Goal: Information Seeking & Learning: Learn about a topic

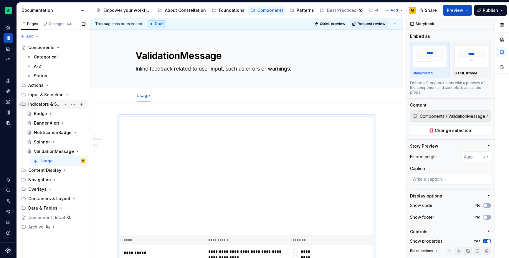
scroll to position [41, 0]
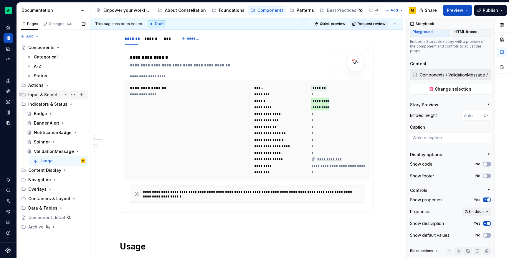
click at [65, 96] on icon "Page tree" at bounding box center [65, 94] width 5 height 5
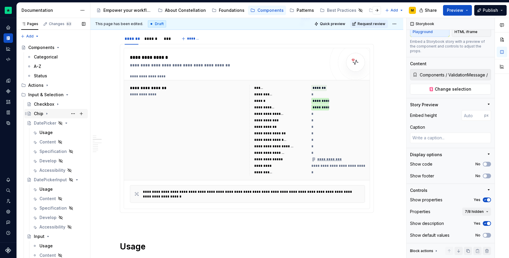
click at [47, 116] on icon "Page tree" at bounding box center [46, 113] width 5 height 5
click at [55, 123] on div "Usage" at bounding box center [62, 123] width 46 height 8
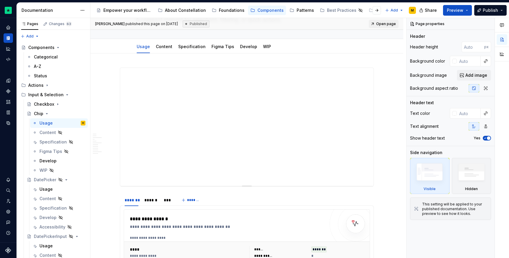
scroll to position [50, 0]
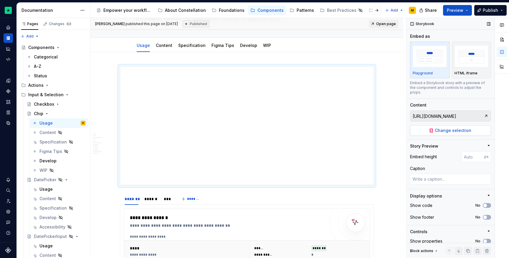
click at [453, 128] on span "Change selection" at bounding box center [453, 130] width 37 height 6
type textarea "*"
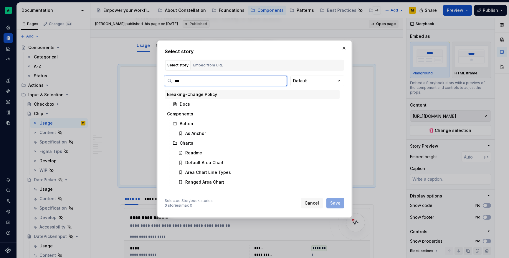
type input "****"
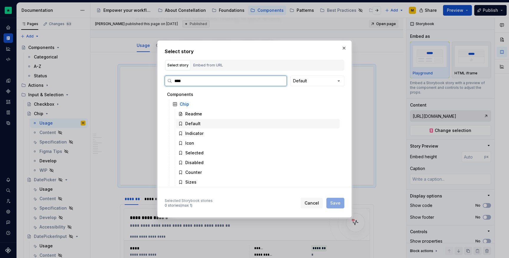
click at [219, 123] on div "Default" at bounding box center [258, 123] width 164 height 9
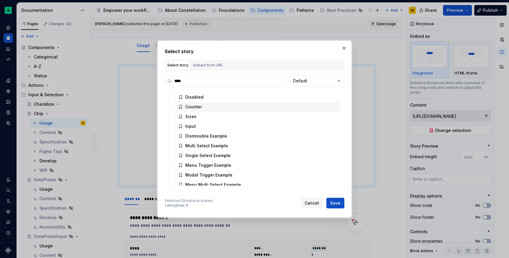
scroll to position [70, 0]
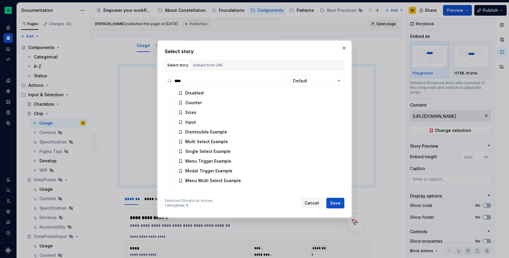
click at [338, 203] on span "Save" at bounding box center [335, 203] width 10 height 6
type textarea "*"
type input "Components / Chip / Default"
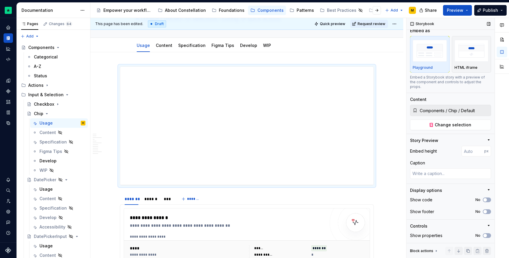
scroll to position [6, 0]
click at [484, 234] on span "button" at bounding box center [486, 235] width 4 height 4
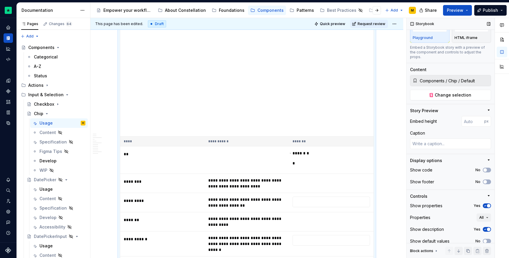
scroll to position [41, 0]
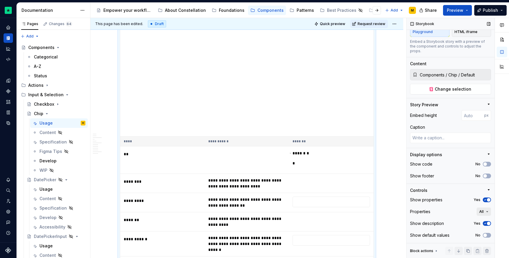
click at [480, 208] on button "All" at bounding box center [484, 211] width 14 height 8
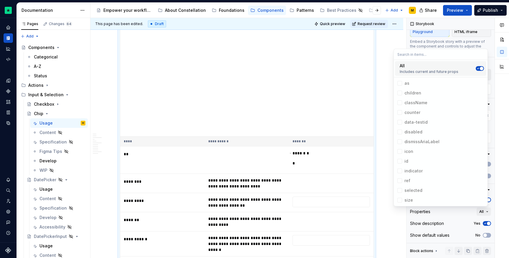
click at [480, 68] on span "Suggestions" at bounding box center [482, 69] width 4 height 4
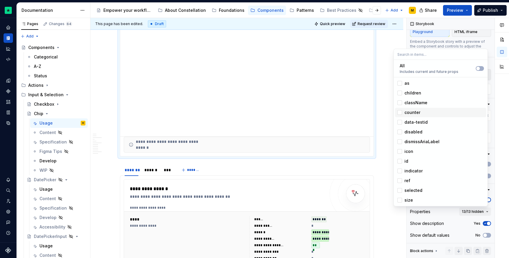
click at [421, 111] on div "counter" at bounding box center [445, 112] width 80 height 6
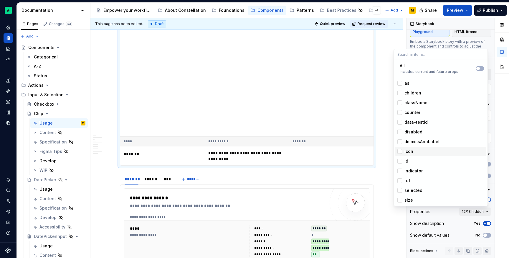
click at [418, 151] on div "icon" at bounding box center [445, 151] width 80 height 6
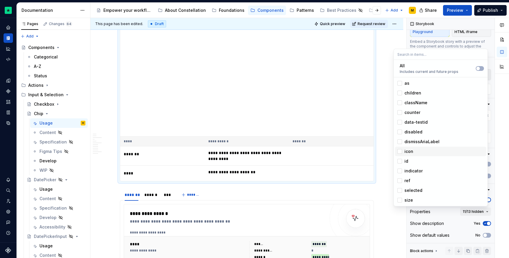
click at [418, 152] on div "icon" at bounding box center [445, 151] width 80 height 6
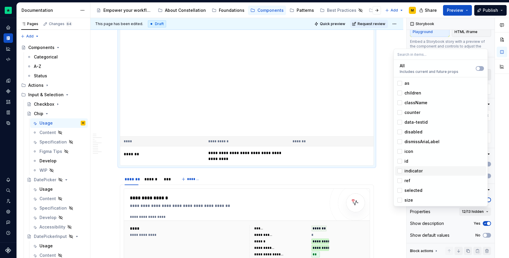
click at [420, 167] on span "indicator" at bounding box center [440, 170] width 91 height 9
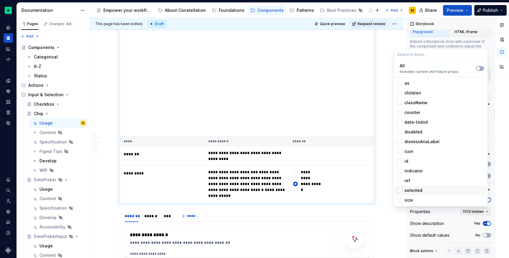
click at [420, 192] on div "selected" at bounding box center [414, 190] width 18 height 6
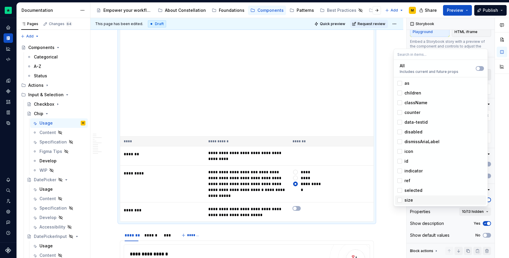
click at [418, 200] on div "size" at bounding box center [445, 200] width 80 height 6
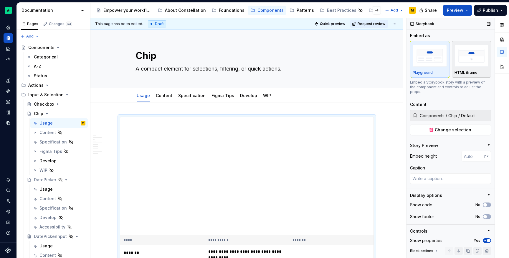
scroll to position [0, 0]
click at [464, 67] on div "button" at bounding box center [472, 56] width 34 height 24
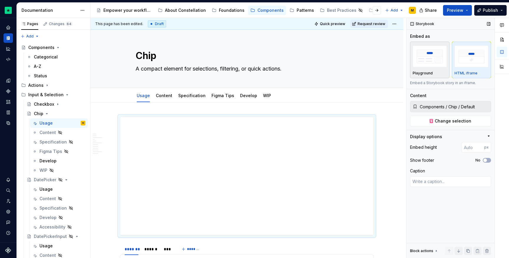
click at [427, 66] on img "button" at bounding box center [430, 56] width 34 height 22
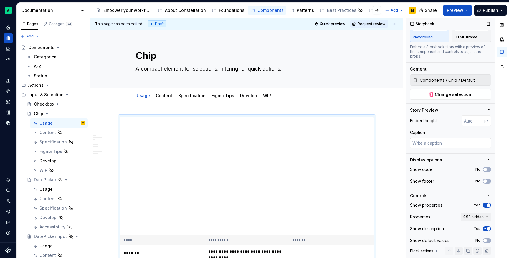
scroll to position [41, 0]
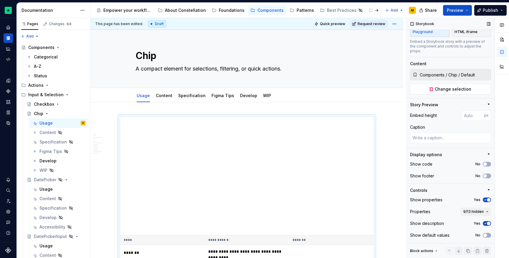
click at [435, 250] on icon at bounding box center [436, 250] width 5 height 5
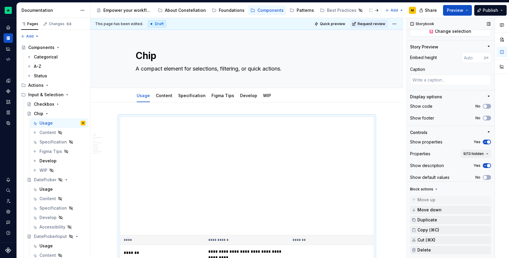
click at [425, 189] on div "Block actions" at bounding box center [421, 189] width 23 height 5
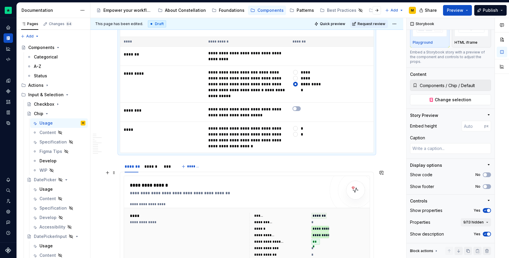
scroll to position [109, 0]
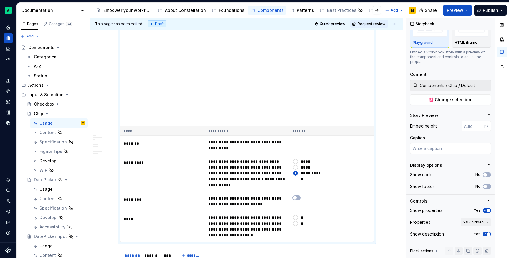
click at [315, 20] on div "This page has been edited. Draft Quick preview Request review" at bounding box center [246, 24] width 313 height 12
click at [325, 26] on span "Quick preview" at bounding box center [332, 24] width 25 height 5
click at [442, 98] on span "Change selection" at bounding box center [453, 100] width 37 height 6
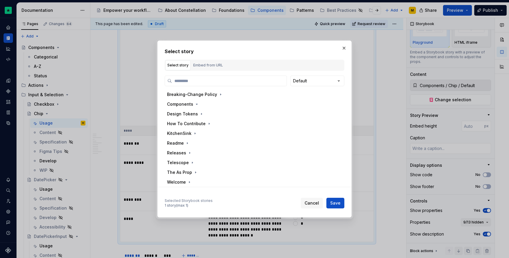
type textarea "*"
type input "****"
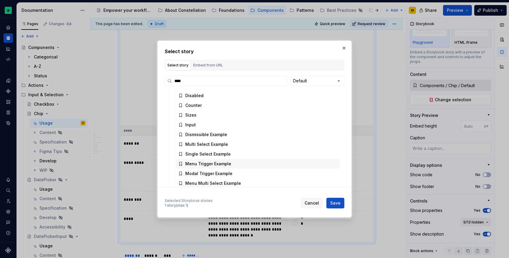
scroll to position [70, 0]
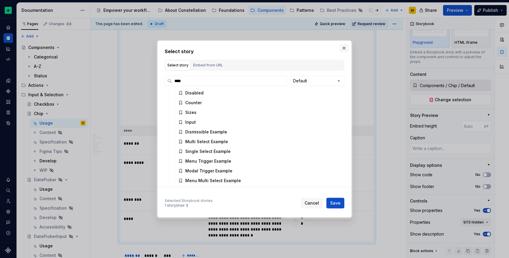
click at [345, 49] on button "button" at bounding box center [344, 48] width 8 height 8
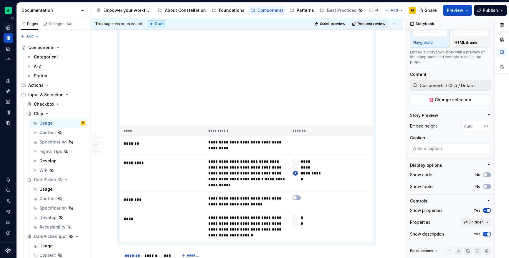
type textarea "*"
click at [4, 25] on div "Home" at bounding box center [8, 27] width 9 height 9
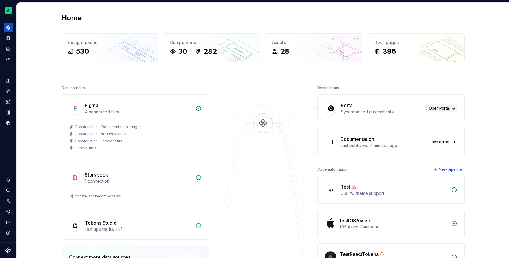
click at [442, 109] on span "Open Portal" at bounding box center [439, 108] width 21 height 5
click at [12, 56] on div "Code automation" at bounding box center [8, 59] width 9 height 9
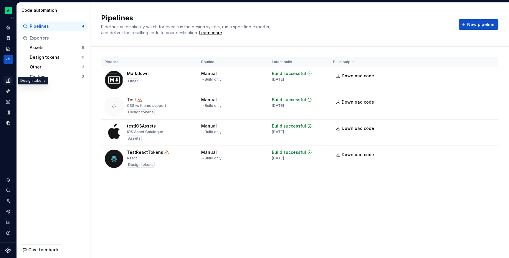
click at [10, 80] on icon "Design tokens" at bounding box center [8, 80] width 4 height 4
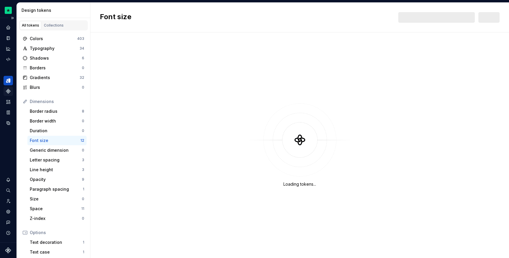
click at [10, 89] on icon "Components" at bounding box center [8, 90] width 5 height 5
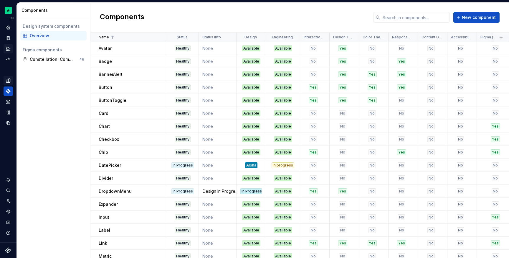
click at [10, 49] on icon "Analytics" at bounding box center [8, 48] width 5 height 5
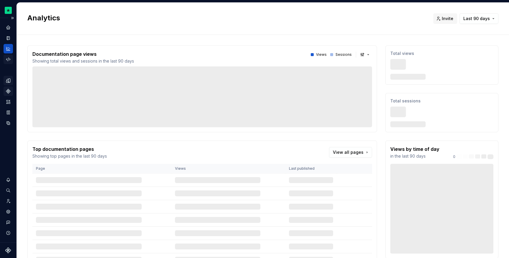
click at [11, 58] on icon "Code automation" at bounding box center [8, 59] width 5 height 5
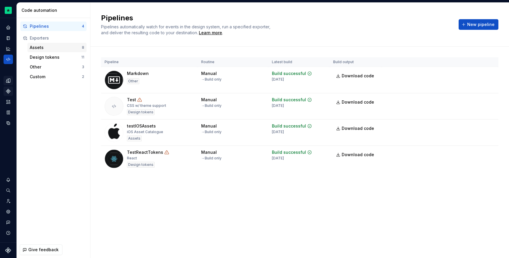
click at [51, 48] on div "Assets" at bounding box center [56, 47] width 52 height 6
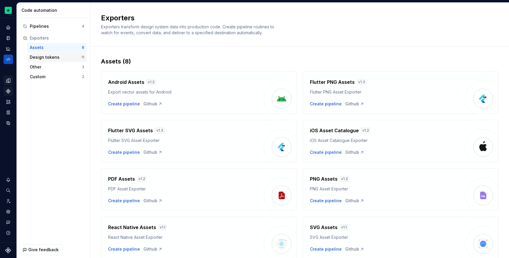
click at [52, 59] on div "Design tokens" at bounding box center [56, 57] width 52 height 6
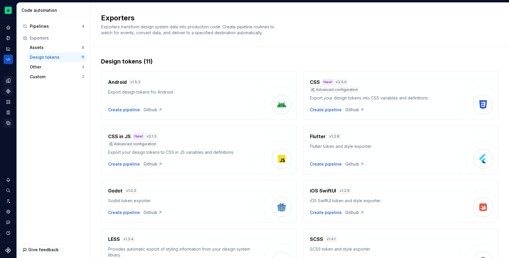
click at [10, 122] on icon "Data sources" at bounding box center [8, 122] width 5 height 5
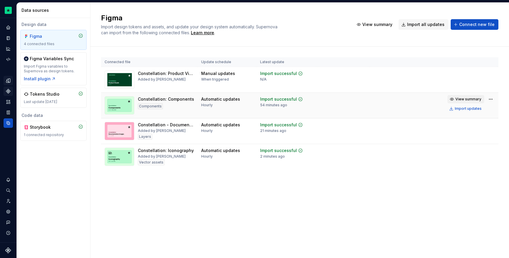
click at [461, 100] on span "View summary" at bounding box center [469, 99] width 26 height 5
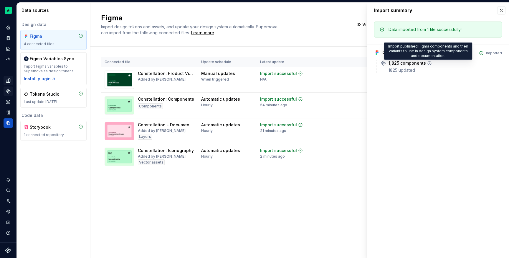
click at [428, 61] on icon at bounding box center [430, 63] width 4 height 4
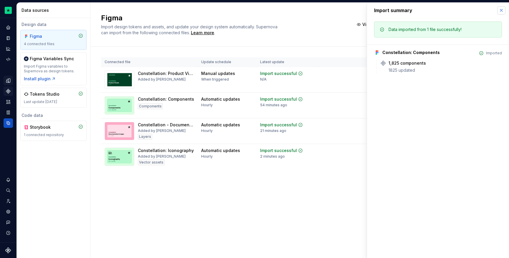
click at [500, 10] on button "button" at bounding box center [501, 10] width 8 height 8
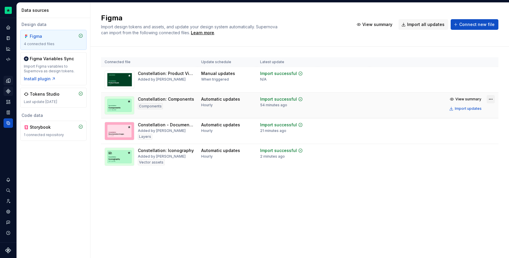
click at [489, 97] on html "Constellation Design System M Dataset Default Data sources Design data Figma 4 …" at bounding box center [254, 129] width 509 height 258
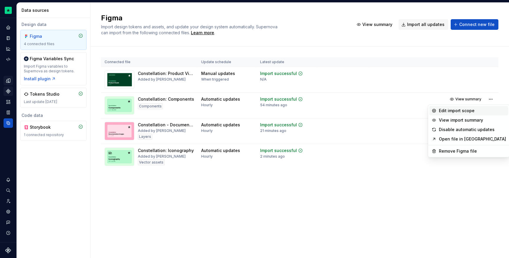
click at [480, 111] on div "Edit import scope" at bounding box center [472, 111] width 67 height 6
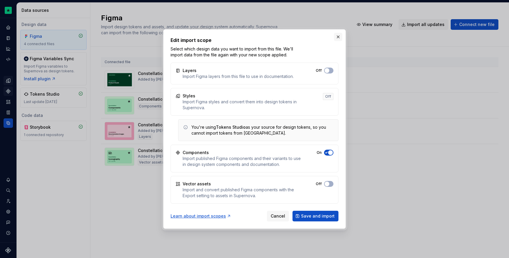
click at [337, 37] on button "button" at bounding box center [338, 37] width 8 height 8
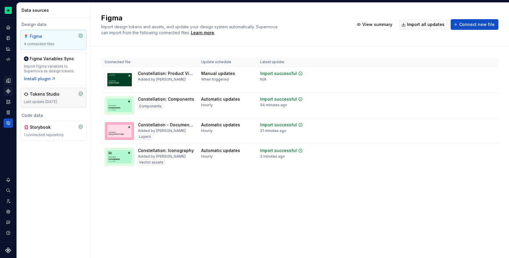
click at [62, 90] on div "Tokens Studio Last update [DATE]" at bounding box center [53, 98] width 66 height 20
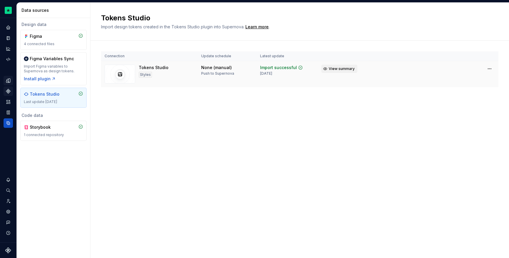
click at [342, 69] on span "View summary" at bounding box center [342, 68] width 26 height 5
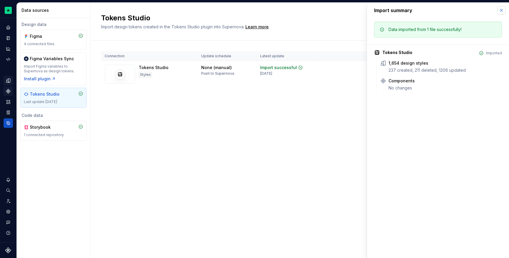
click at [503, 9] on button "button" at bounding box center [501, 10] width 8 height 8
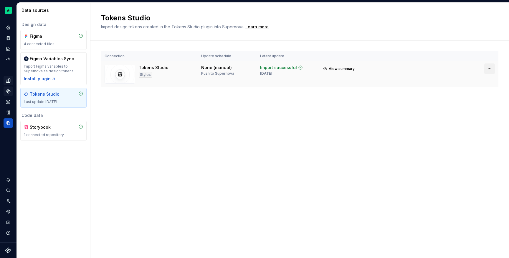
click at [491, 68] on html "Constellation Design System M Dataset Default Data sources Design data Figma 4 …" at bounding box center [254, 129] width 509 height 258
click at [483, 82] on div "View import summary" at bounding box center [484, 81] width 47 height 6
